Goal: Task Accomplishment & Management: Use online tool/utility

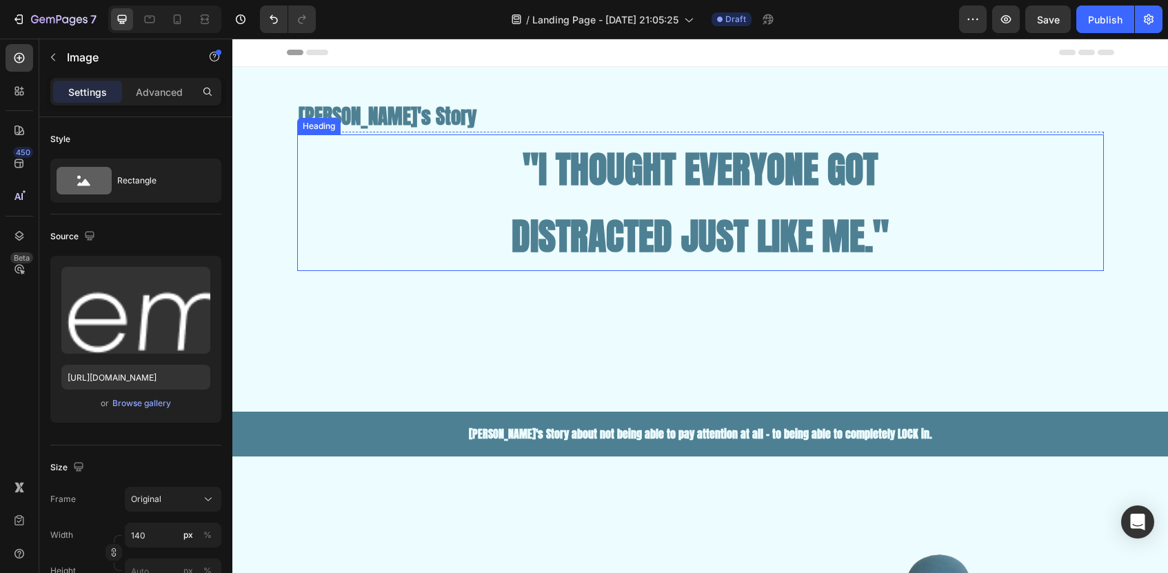
click at [762, 233] on h1 ""I THOUGHT EVERYONE GOT DISTRACTED JUST LIKE ME."" at bounding box center [700, 202] width 807 height 137
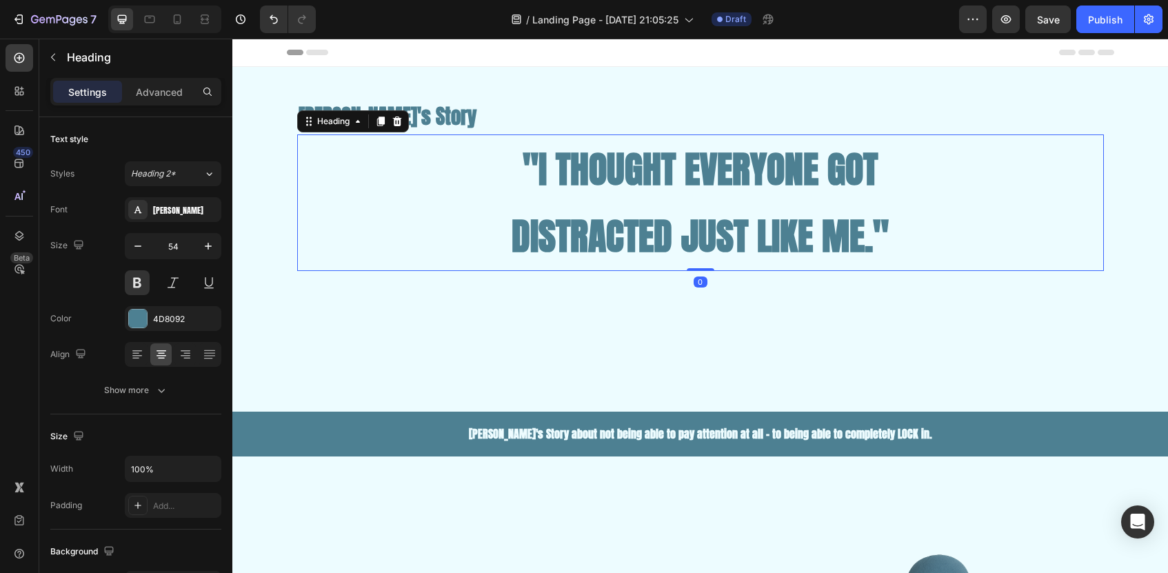
click at [762, 233] on h1 ""I THOUGHT EVERYONE GOT DISTRACTED JUST LIKE ME."" at bounding box center [700, 202] width 807 height 137
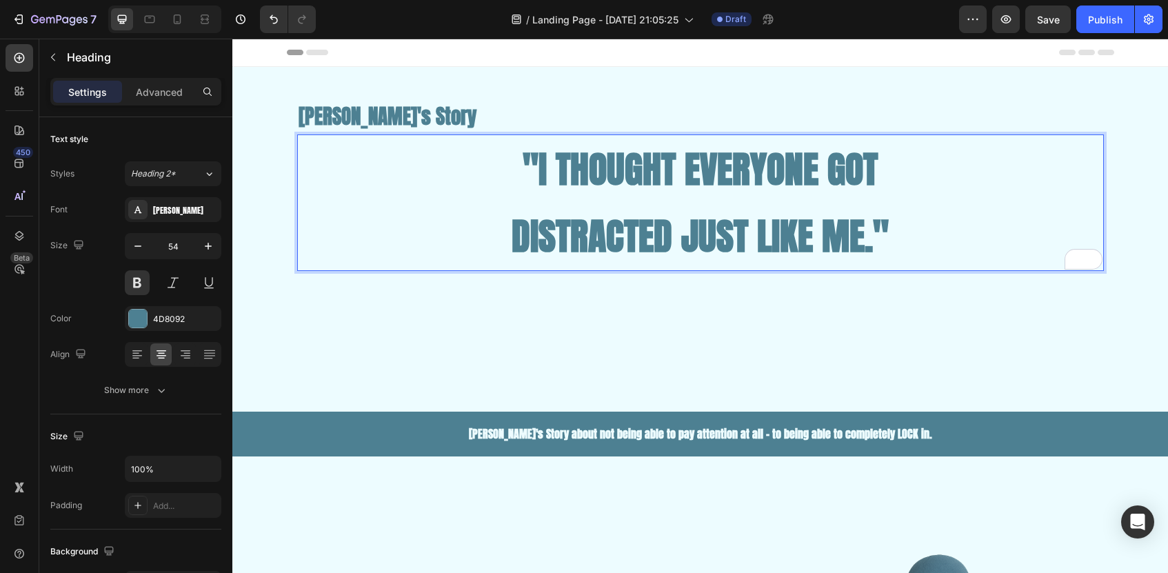
click at [910, 230] on p ""I THOUGHT EVERYONE GOT DISTRACTED JUST LIKE ME."" at bounding box center [701, 203] width 804 height 134
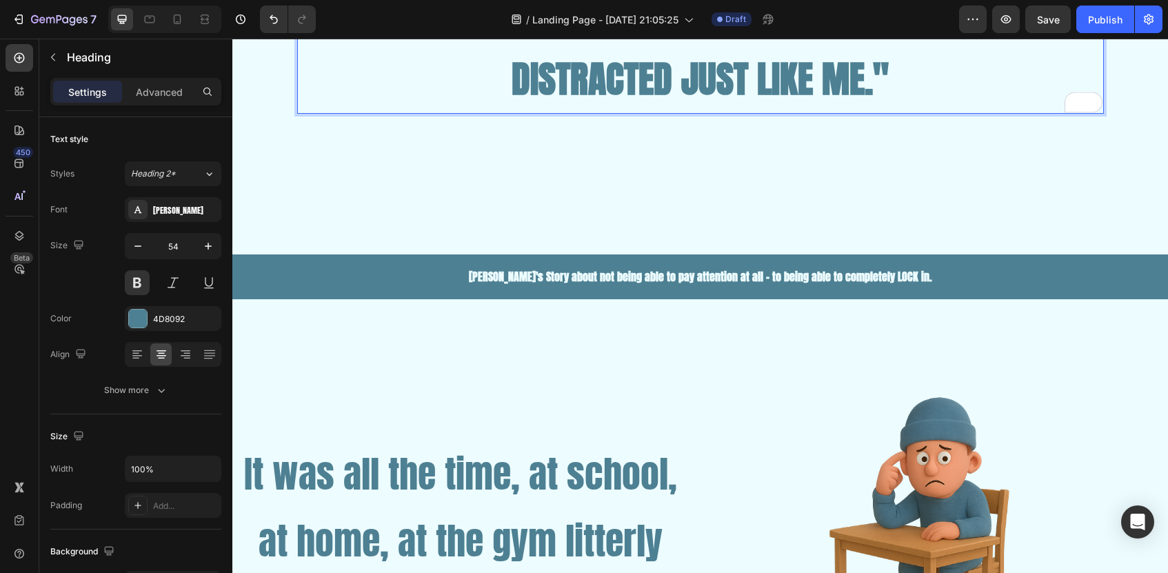
scroll to position [158, 0]
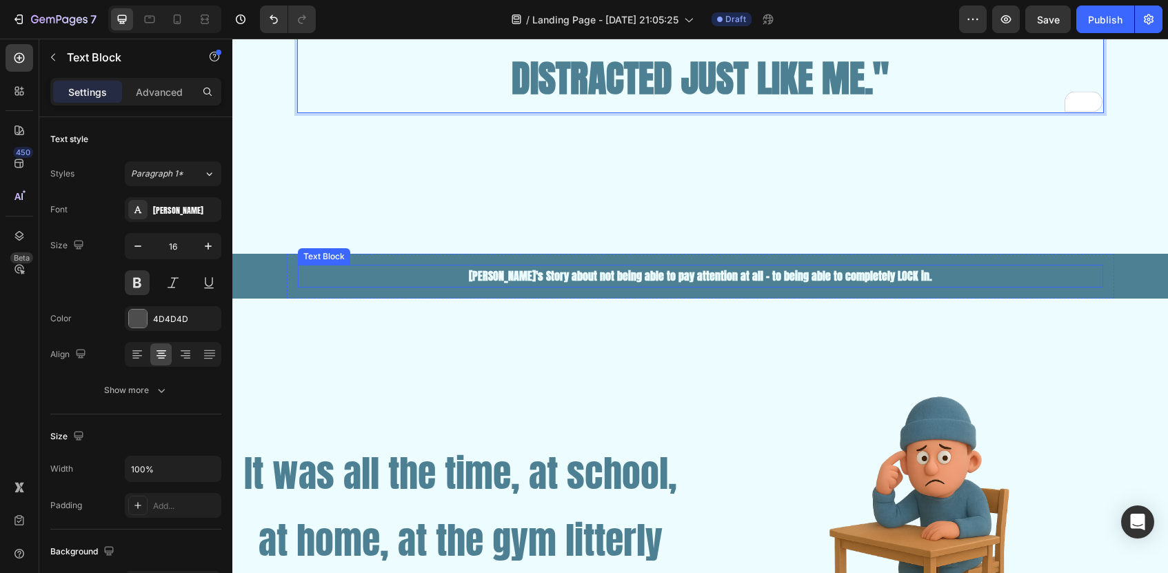
click at [836, 279] on span "[PERSON_NAME]'s Story about not being able to pay attention at all - to being a…" at bounding box center [700, 276] width 463 height 17
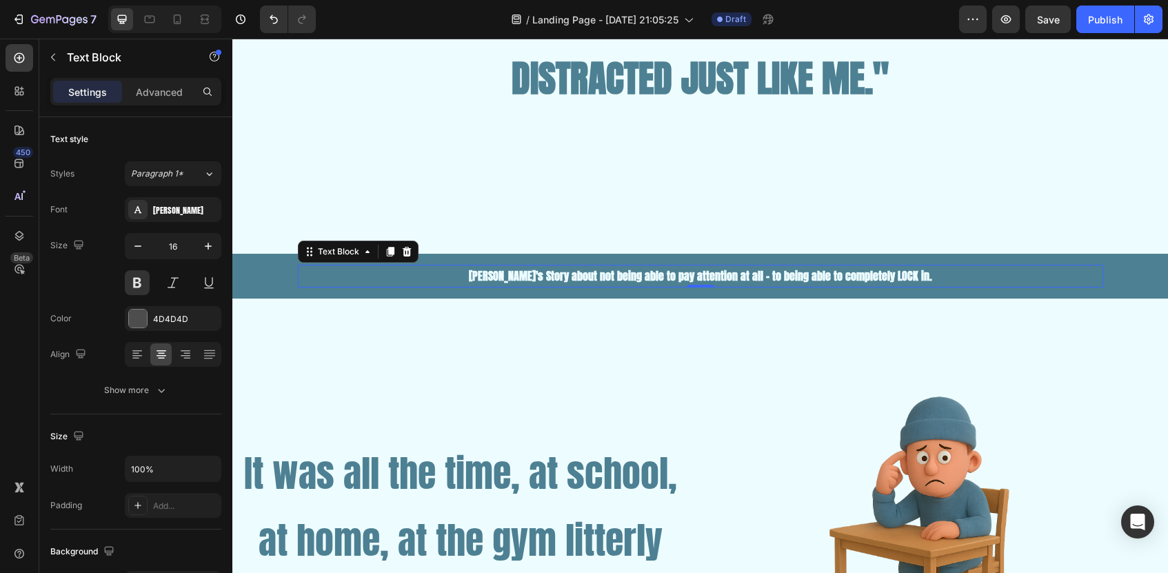
click at [743, 277] on span "[PERSON_NAME]'s Story about not being able to pay attention at all - to being a…" at bounding box center [700, 276] width 463 height 17
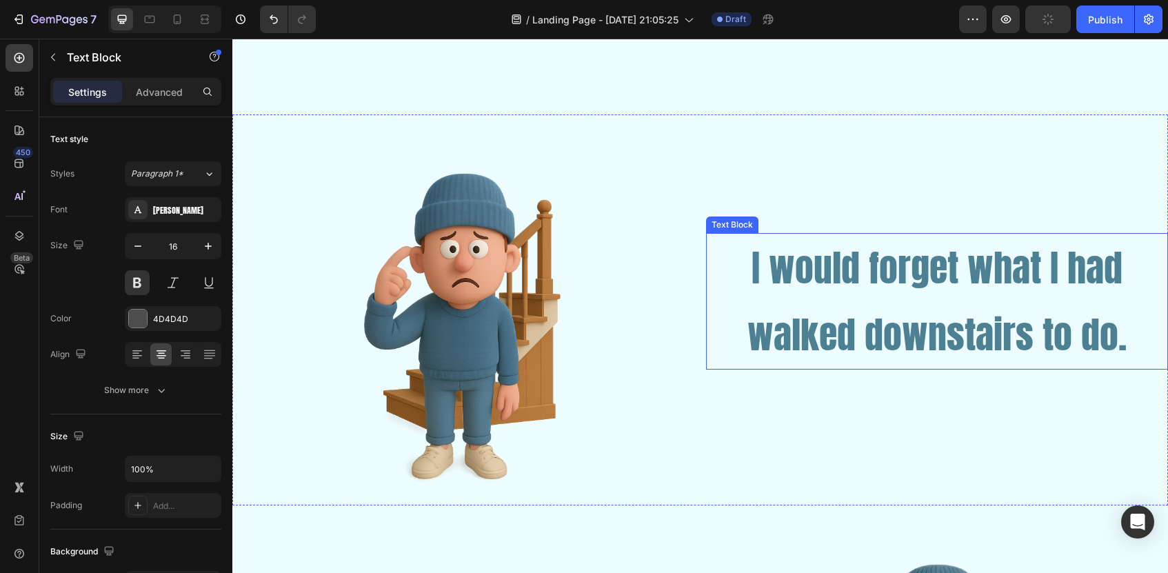
scroll to position [870, 0]
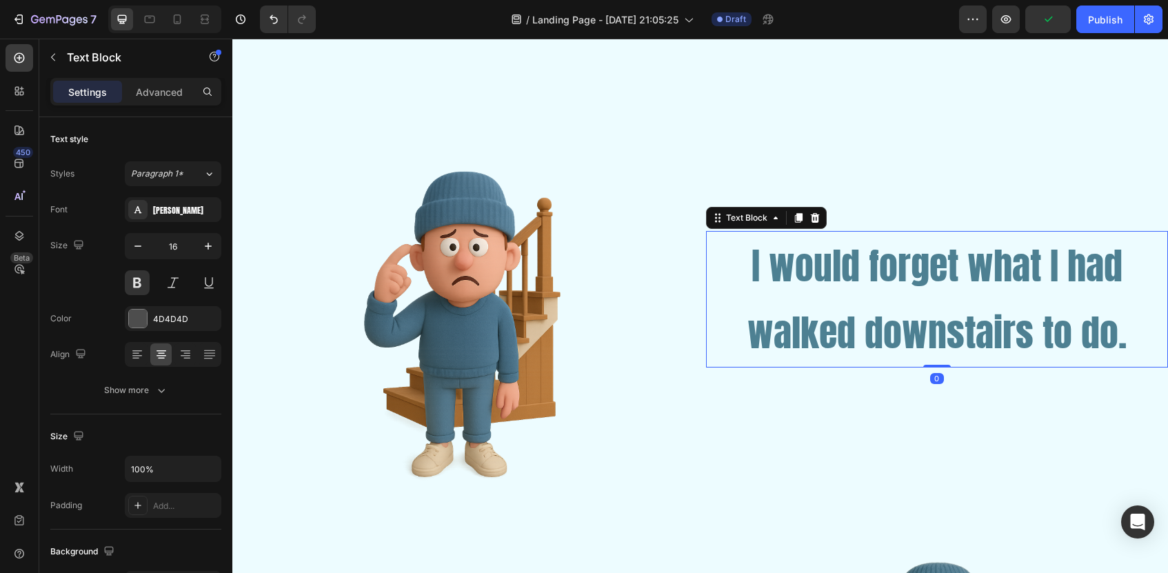
click at [751, 261] on p "I would forget what I had walked downstairs to do." at bounding box center [938, 299] width 460 height 134
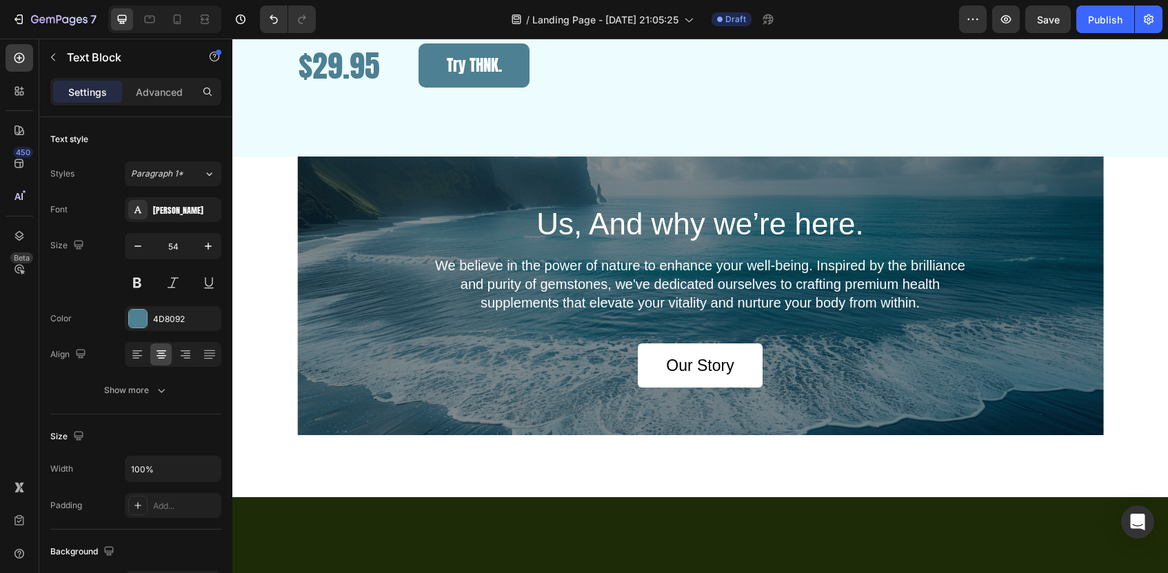
scroll to position [2748, 0]
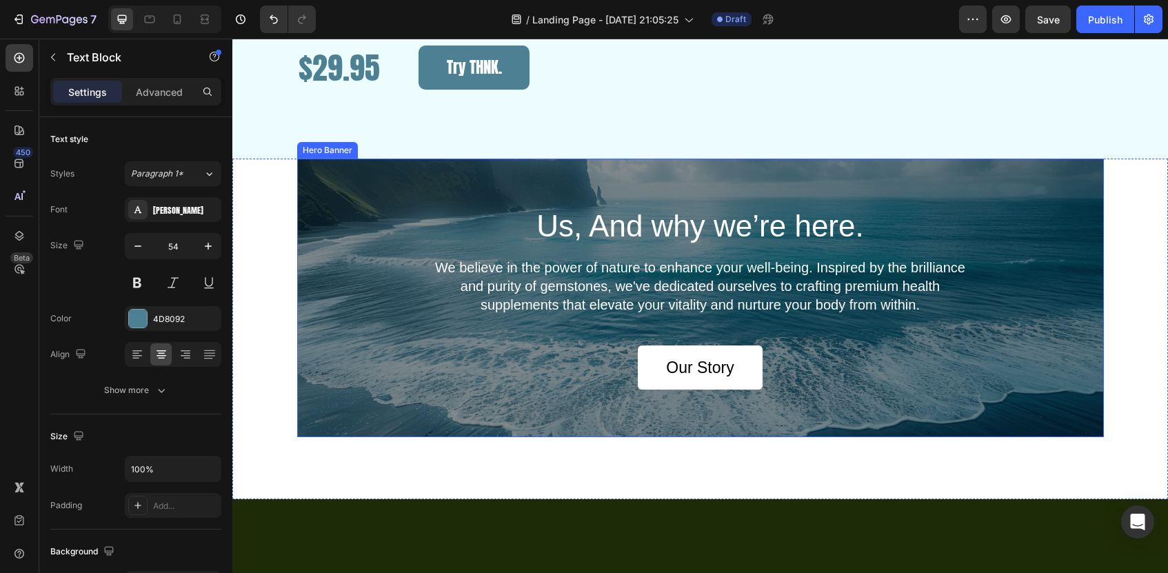
click at [587, 301] on div "Us, And why we’re here. Heading We believe in the power of nature to enhance yo…" at bounding box center [700, 298] width 807 height 279
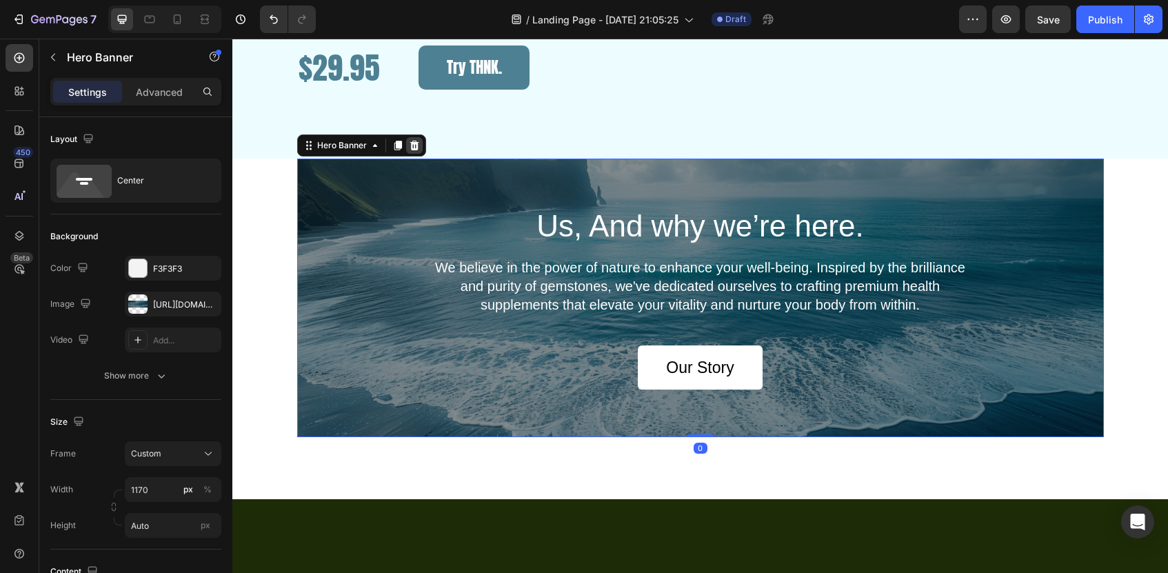
click at [412, 150] on icon at bounding box center [414, 146] width 9 height 10
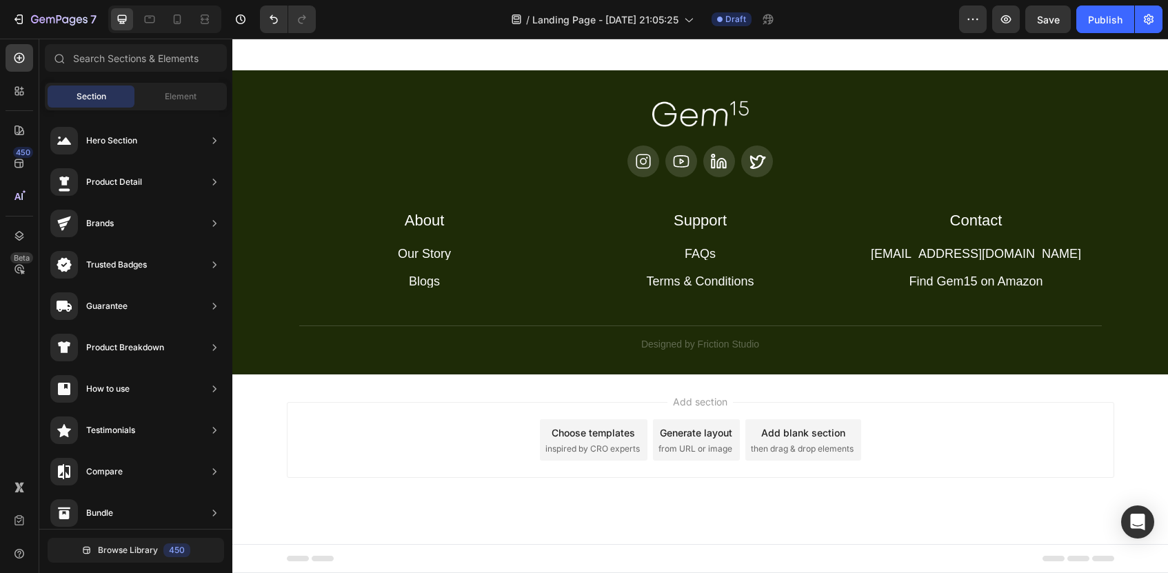
scroll to position [2928, 0]
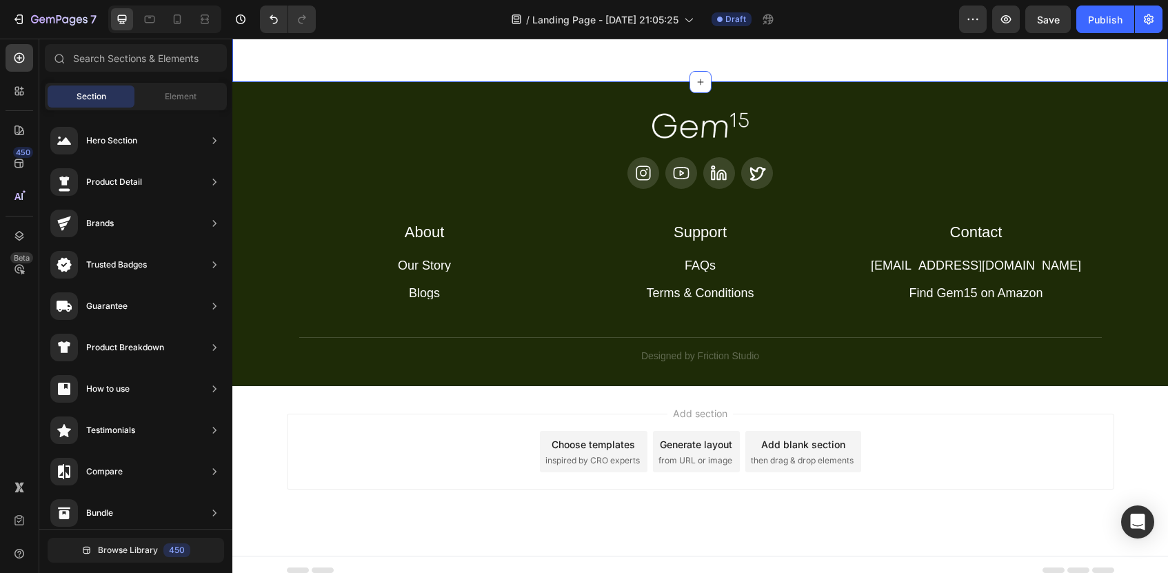
click at [954, 82] on div "Drop element here Section 12 You can create reusable sections Create Theme Sect…" at bounding box center [700, 30] width 936 height 103
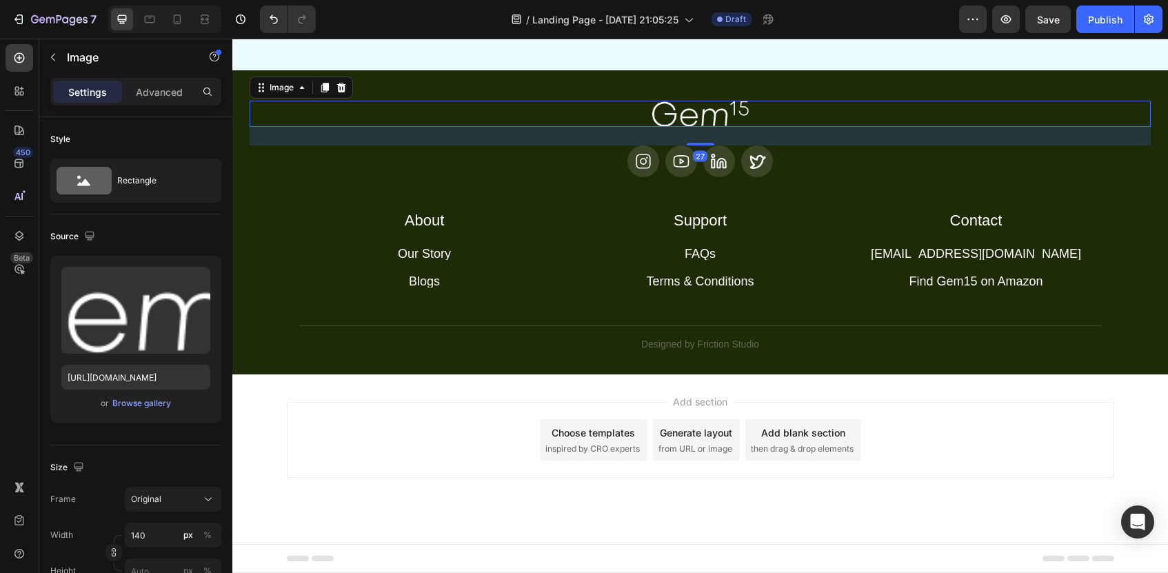
click at [1045, 127] on div at bounding box center [700, 114] width 901 height 26
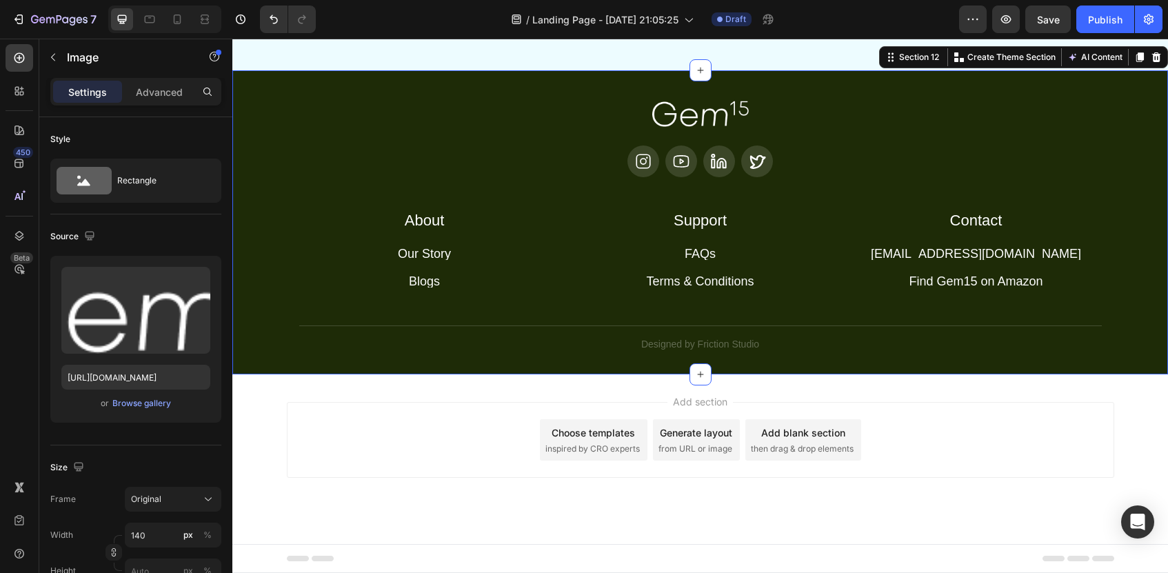
click at [1020, 109] on div "Image Icon Icon Icon Icon Row About Accordion Support Accordion Contact Accordi…" at bounding box center [700, 222] width 936 height 304
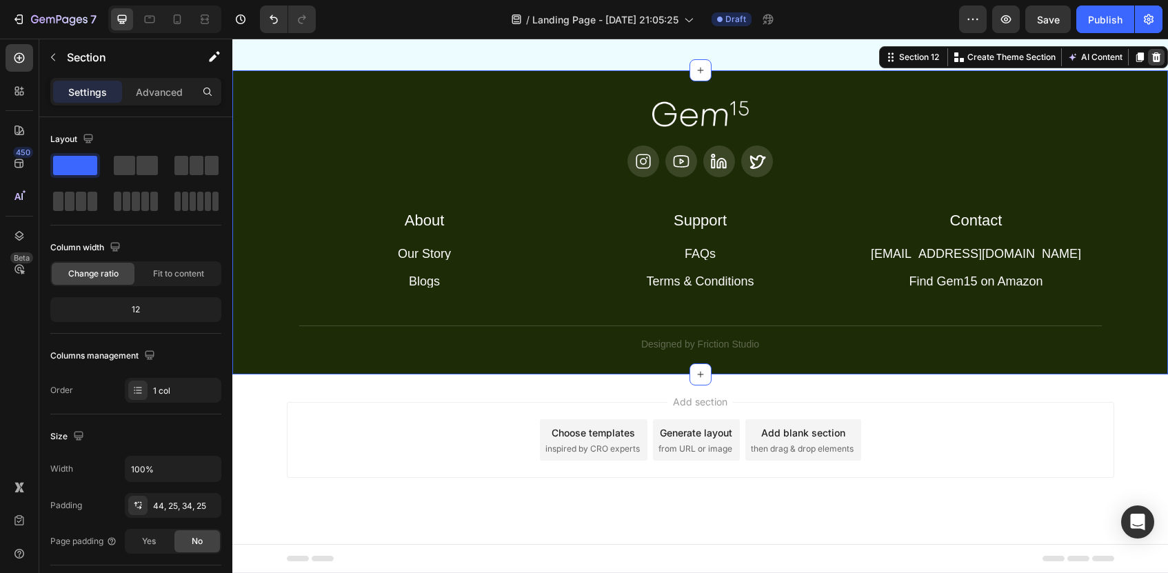
click at [1160, 63] on icon at bounding box center [1156, 57] width 11 height 11
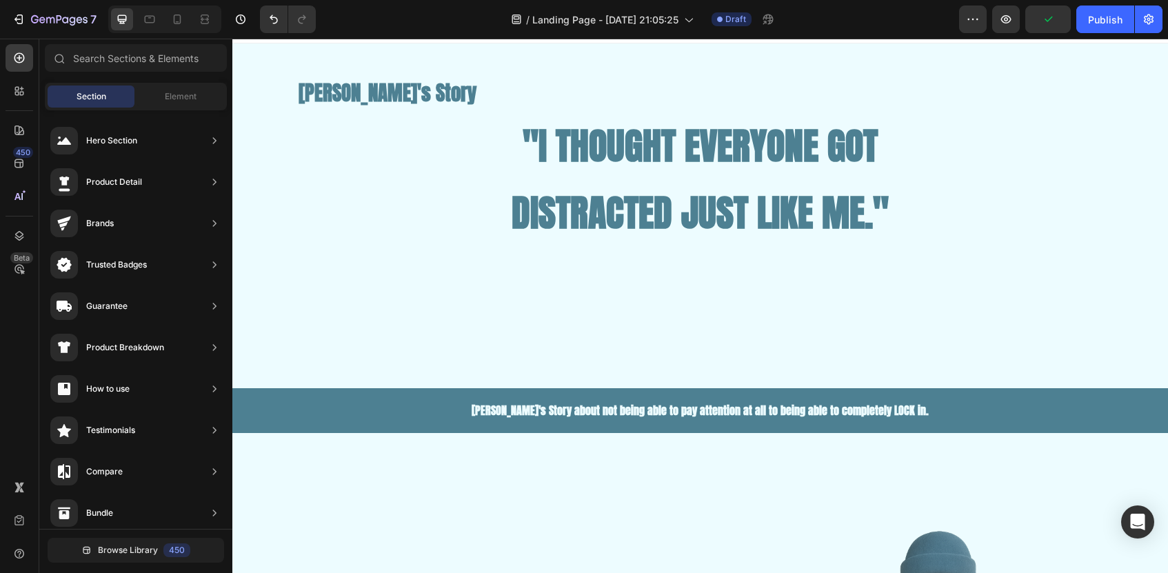
scroll to position [0, 0]
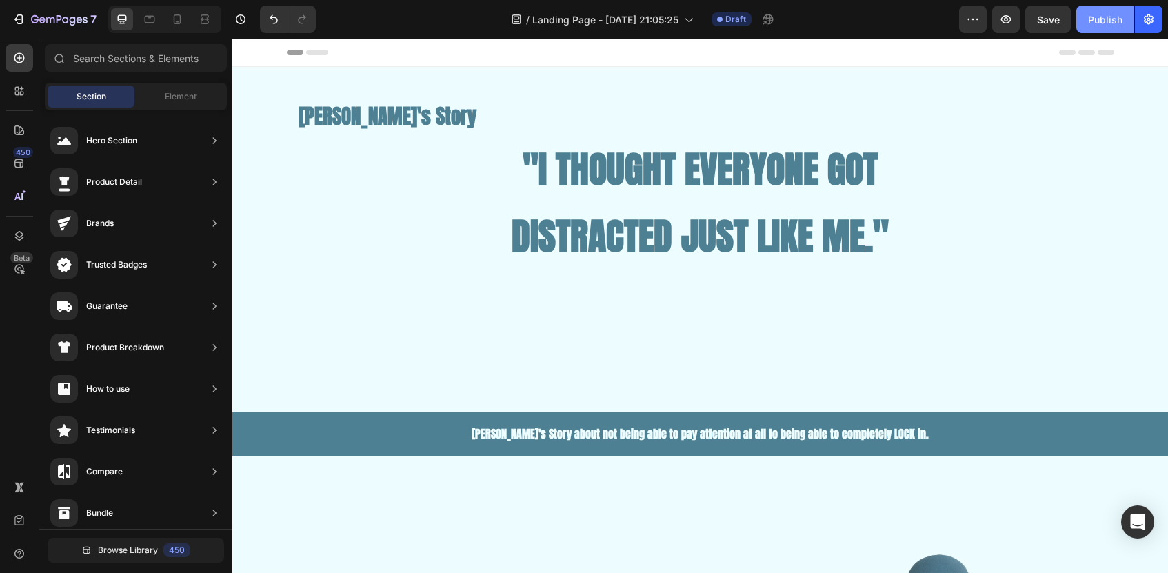
click at [1099, 21] on div "Publish" at bounding box center [1105, 19] width 34 height 14
click at [1009, 14] on icon "button" at bounding box center [1006, 19] width 14 height 14
